Goal: Ask a question

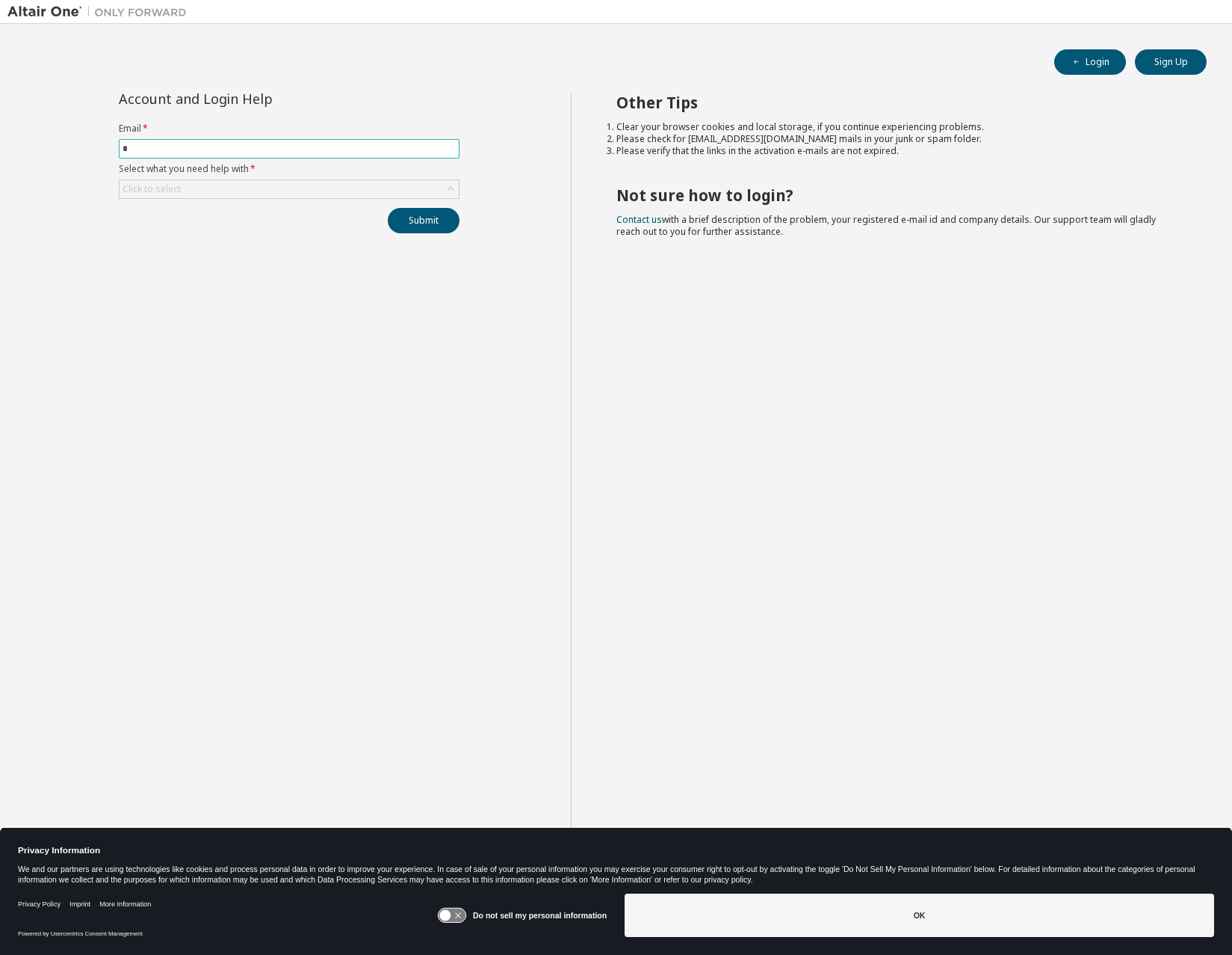
click at [195, 148] on input "*" at bounding box center [289, 149] width 333 height 12
type input "**********"
click at [407, 194] on div "Click to select" at bounding box center [289, 189] width 340 height 18
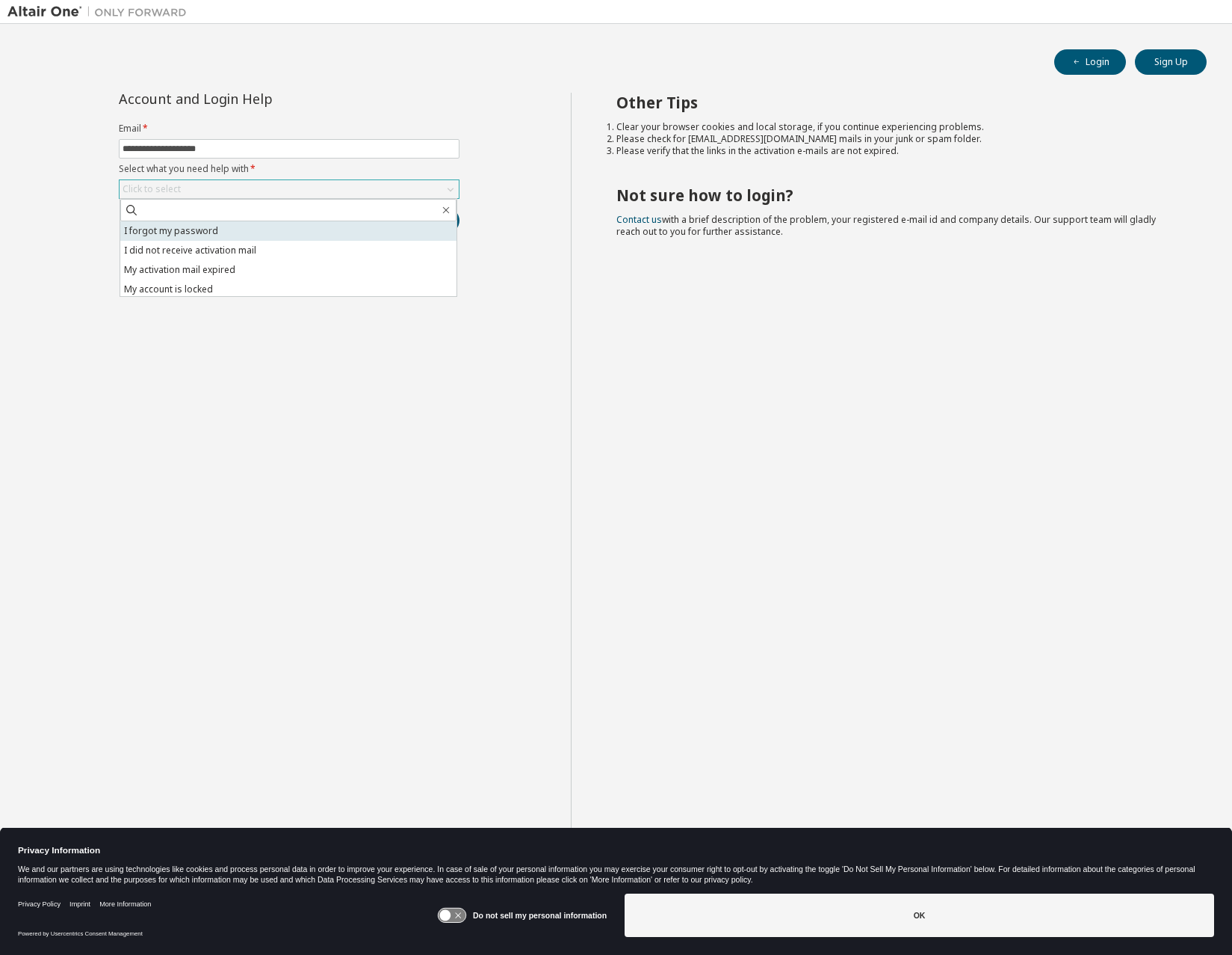
click at [206, 235] on li "I forgot my password" at bounding box center [289, 231] width 337 height 20
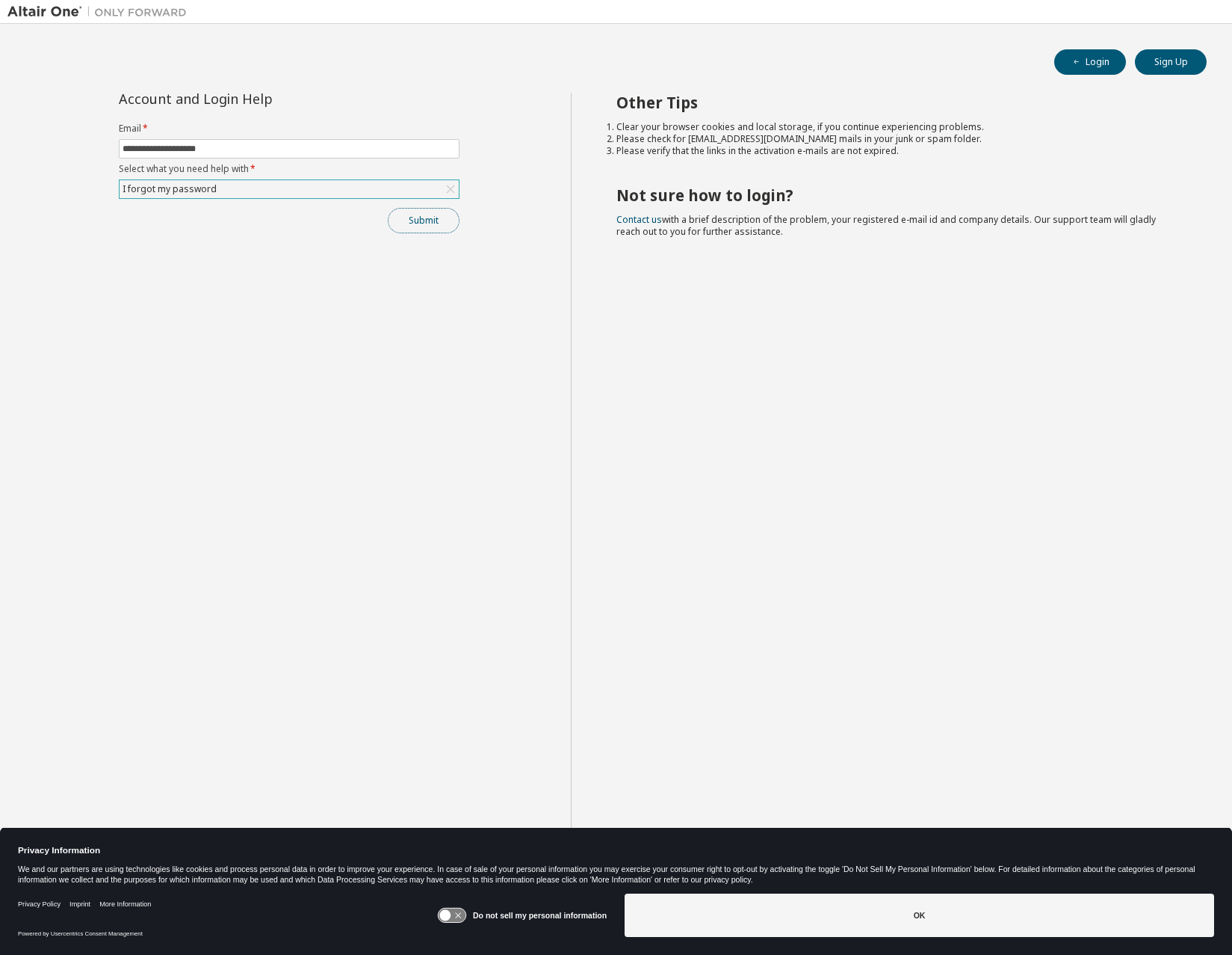
click at [411, 217] on button "Submit" at bounding box center [423, 220] width 71 height 25
click at [879, 125] on li "Clear your browser cookies and local storage, if you continue experiencing prob…" at bounding box center [898, 127] width 563 height 12
click at [441, 225] on button "Submit" at bounding box center [423, 220] width 71 height 25
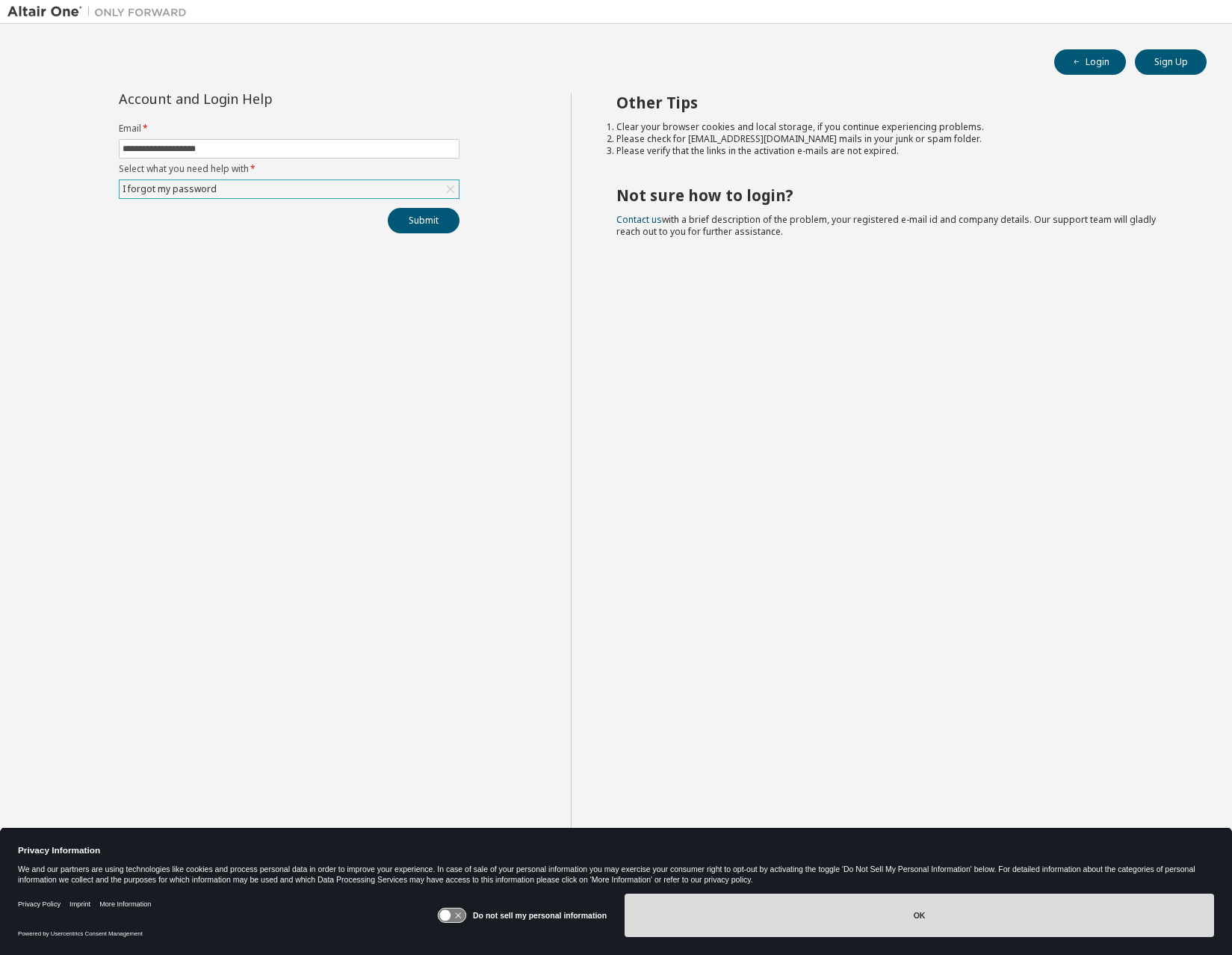
click at [782, 921] on button "OK" at bounding box center [919, 915] width 590 height 43
